Goal: Task Accomplishment & Management: Use online tool/utility

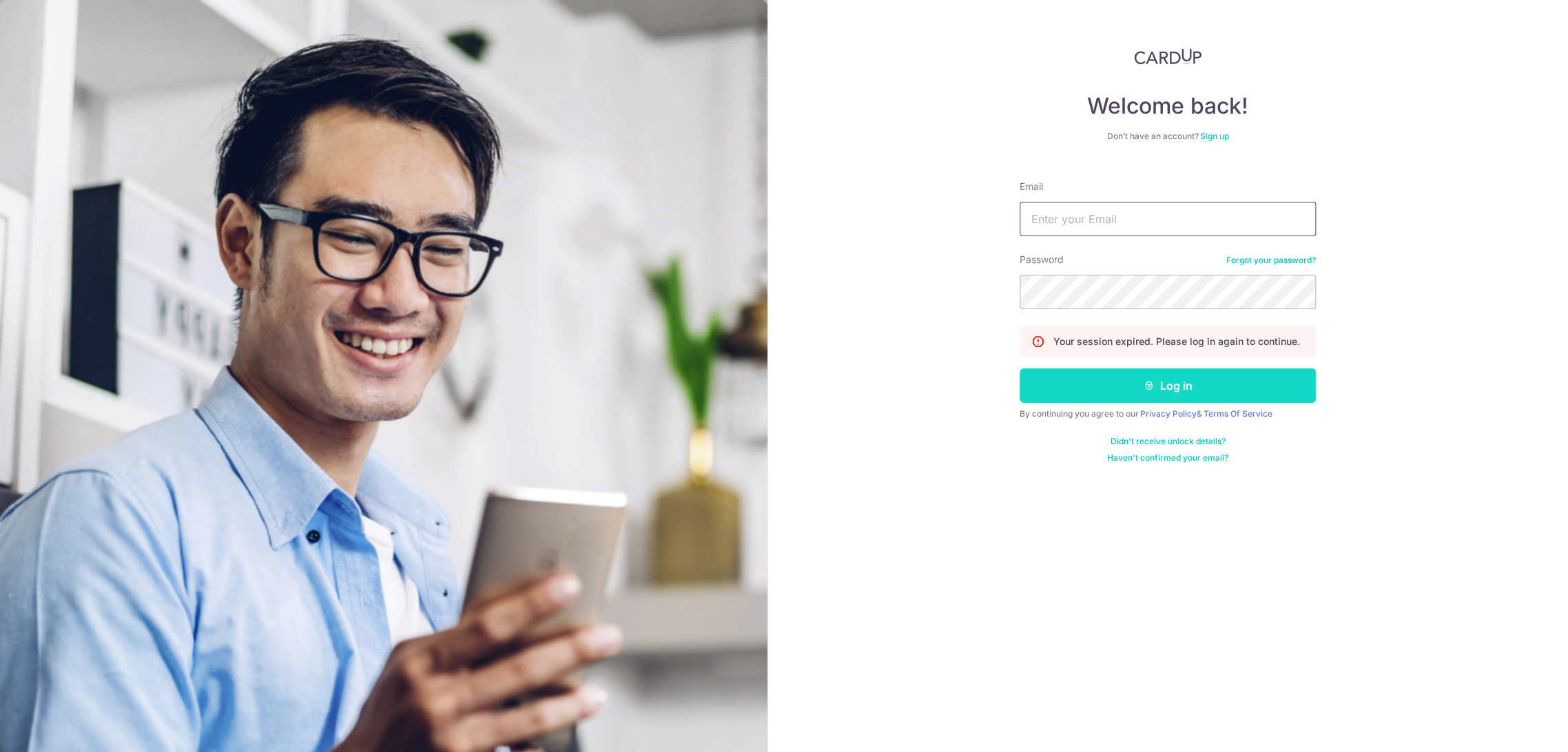
type input "[EMAIL_ADDRESS][DOMAIN_NAME]"
click at [1106, 380] on button "Log in" at bounding box center [1168, 385] width 297 height 35
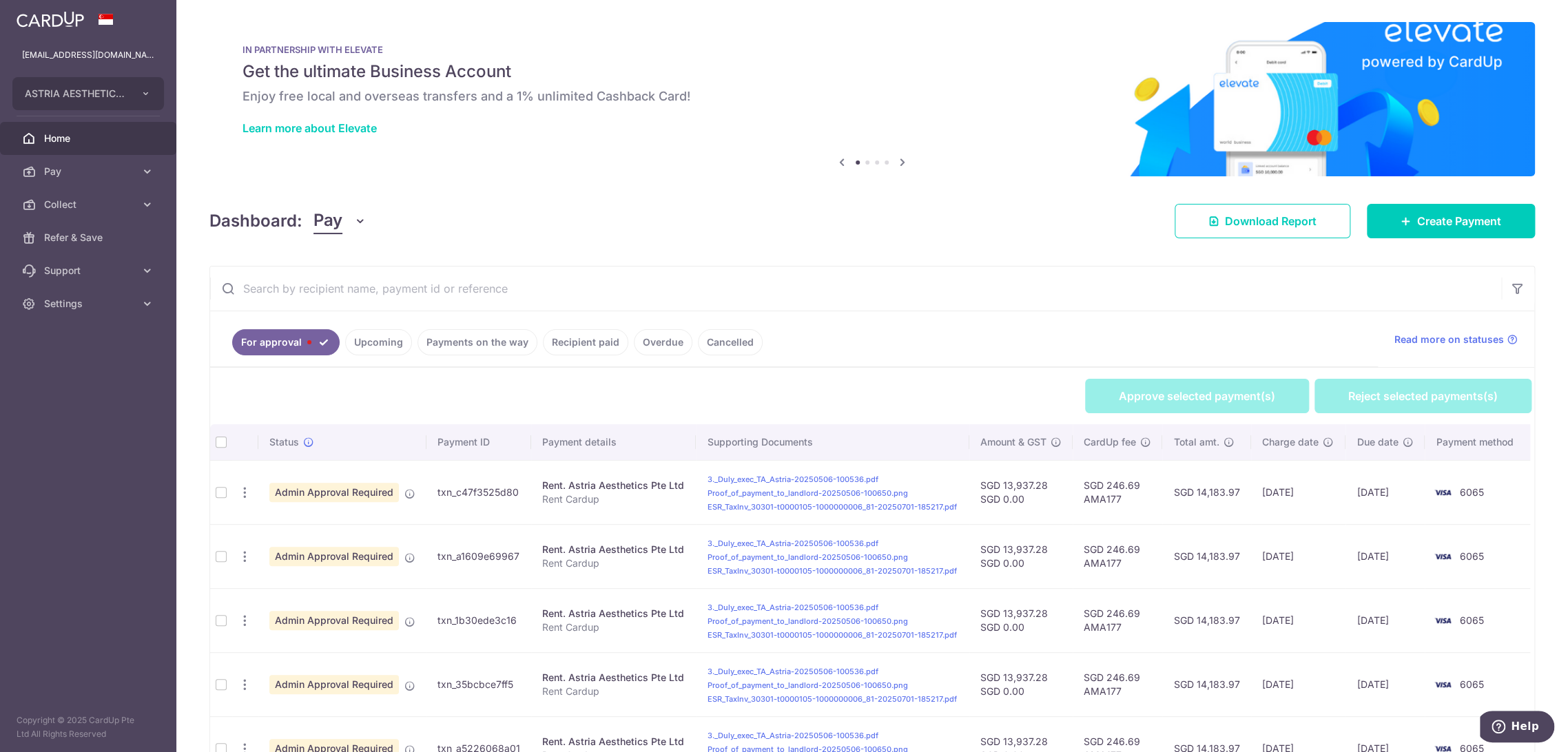
click at [333, 211] on span "Pay" at bounding box center [328, 221] width 29 height 26
click at [340, 300] on link "Collect" at bounding box center [386, 292] width 143 height 33
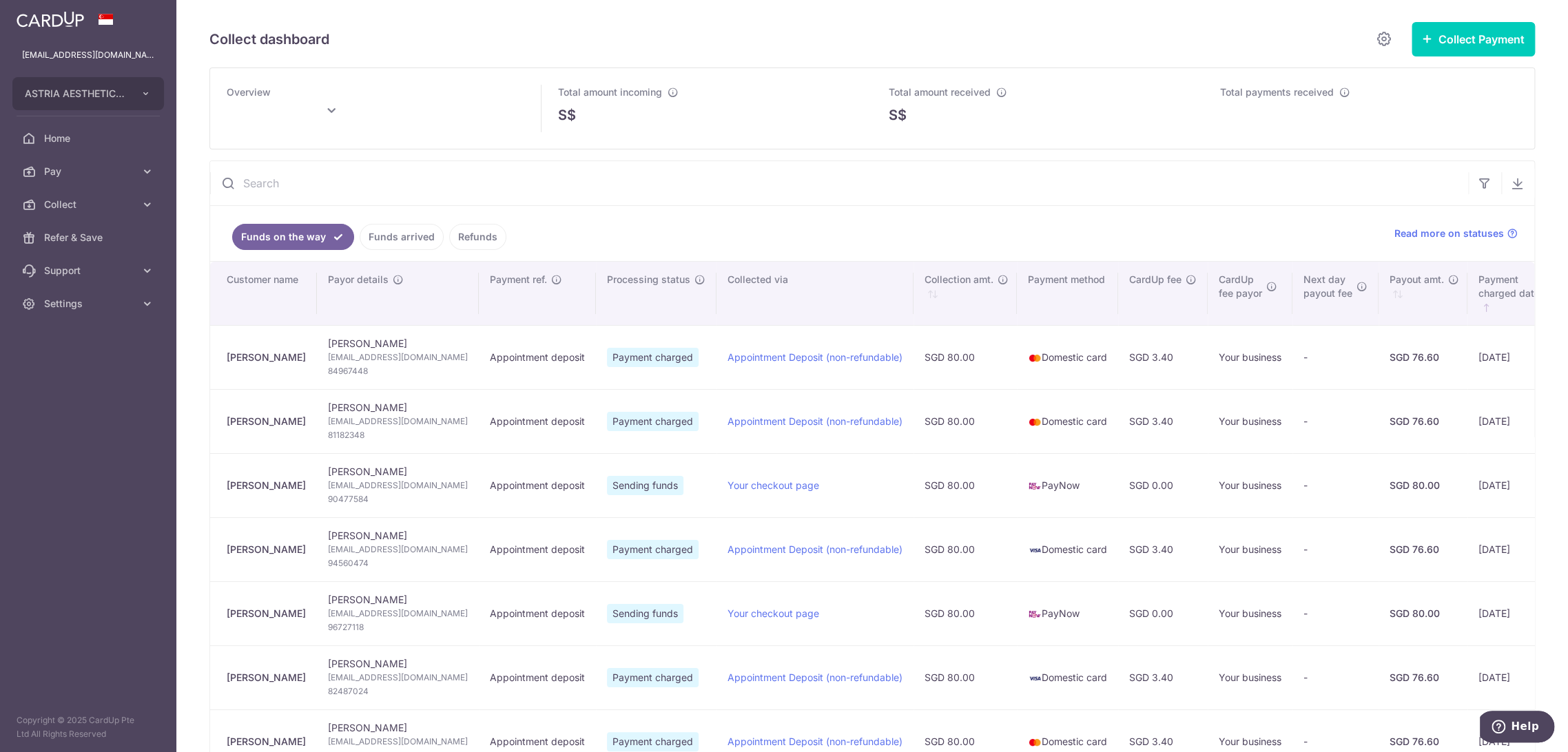
drag, startPoint x: 281, startPoint y: 357, endPoint x: 221, endPoint y: 355, distance: 60.0
click at [221, 355] on td "[PERSON_NAME]" at bounding box center [263, 356] width 107 height 64
copy div "[PERSON_NAME]"
click at [377, 357] on span "[EMAIL_ADDRESS][DOMAIN_NAME]" at bounding box center [398, 357] width 140 height 14
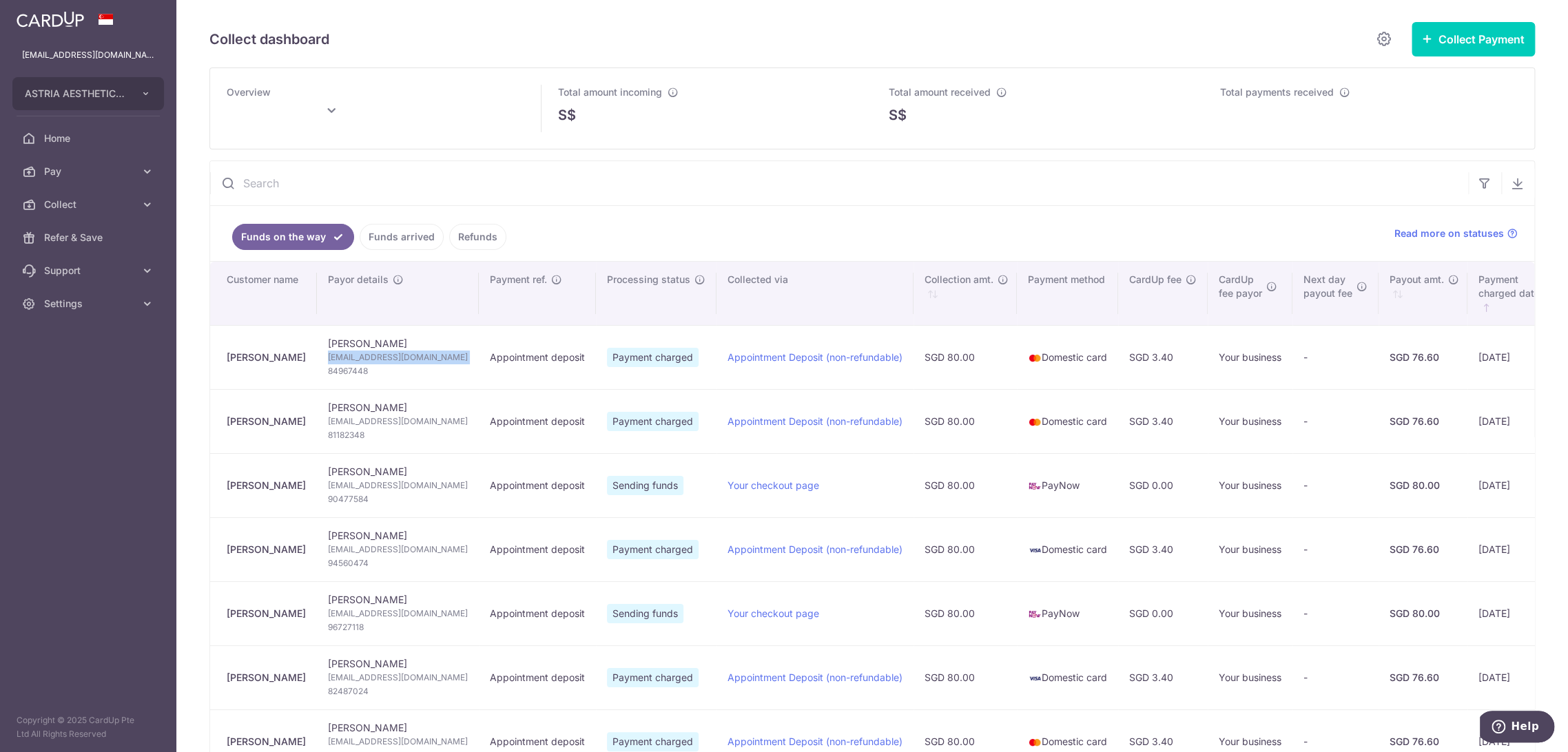
click at [377, 357] on span "[EMAIL_ADDRESS][DOMAIN_NAME]" at bounding box center [398, 357] width 140 height 14
copy td "[EMAIL_ADDRESS][DOMAIN_NAME]"
click at [357, 367] on span "84967448" at bounding box center [398, 371] width 140 height 14
copy span "84967448"
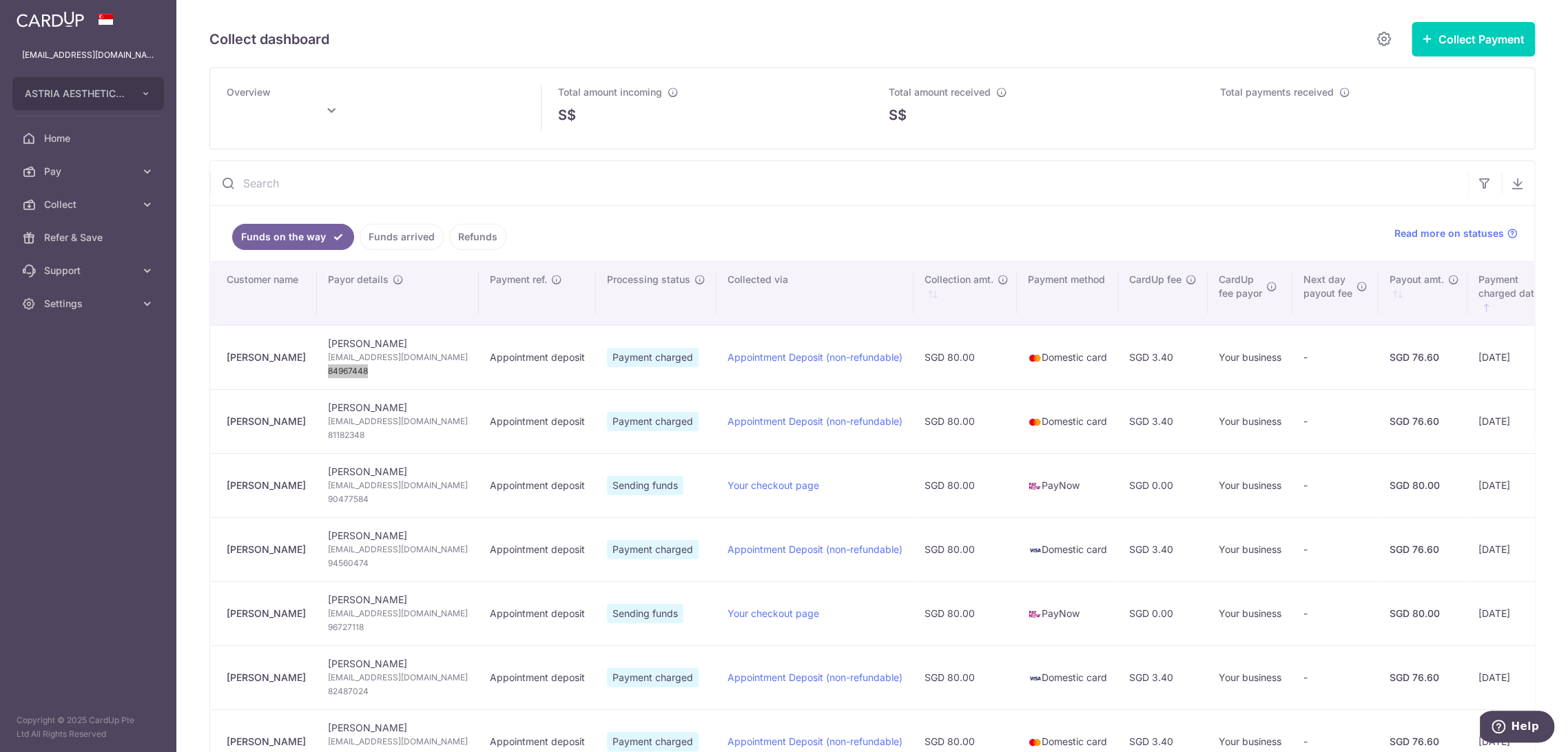
type input "[DATE]"
